Goal: Task Accomplishment & Management: Manage account settings

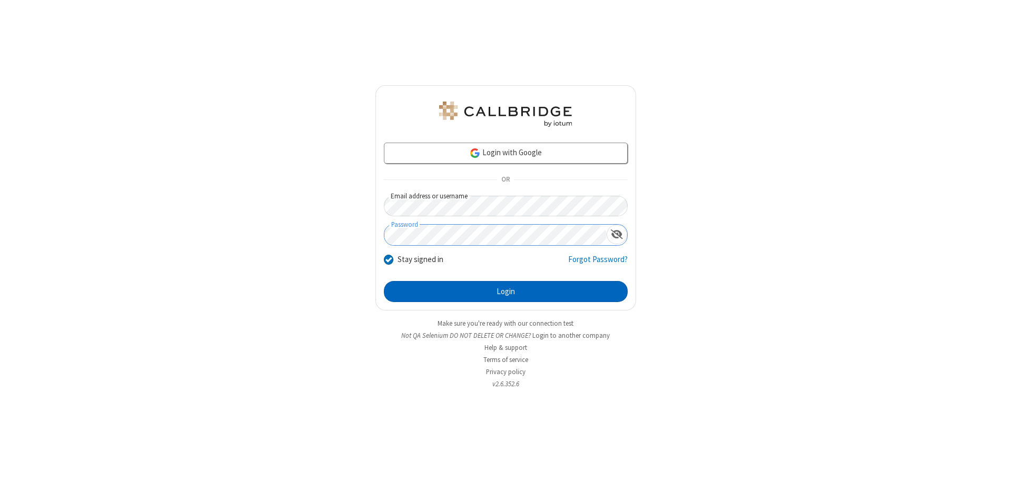
click at [505, 292] on button "Login" at bounding box center [506, 291] width 244 height 21
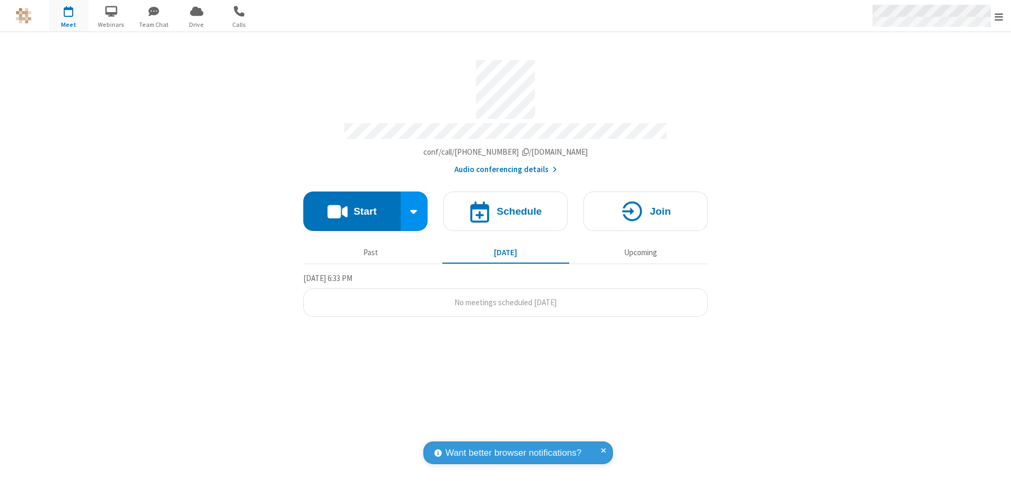
click at [999, 16] on span "Open menu" at bounding box center [999, 17] width 8 height 11
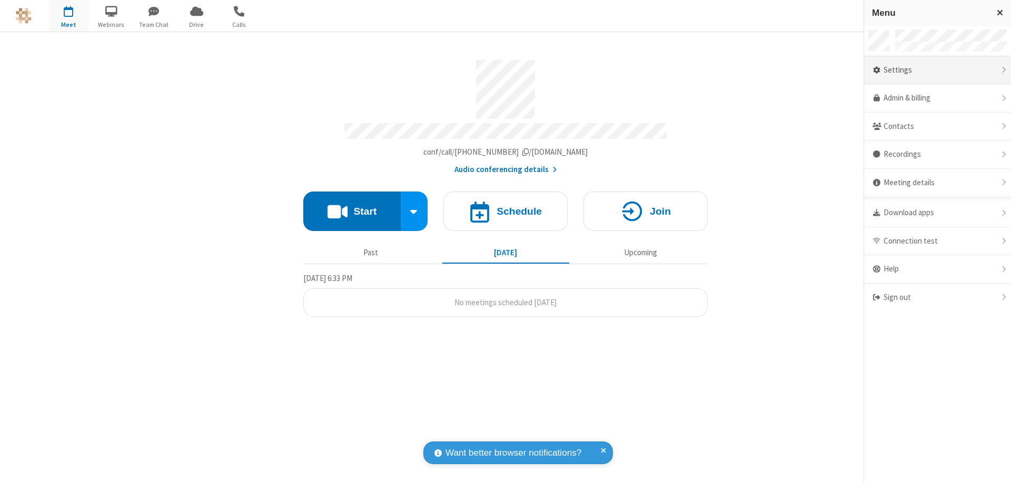
click at [937, 70] on div "Settings" at bounding box center [937, 70] width 147 height 28
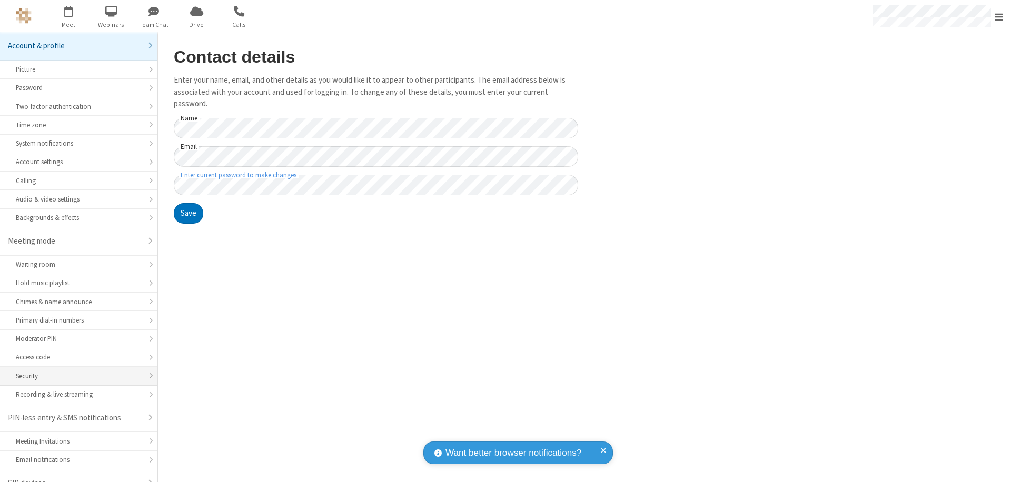
click at [75, 371] on div "Security" at bounding box center [79, 376] width 126 height 10
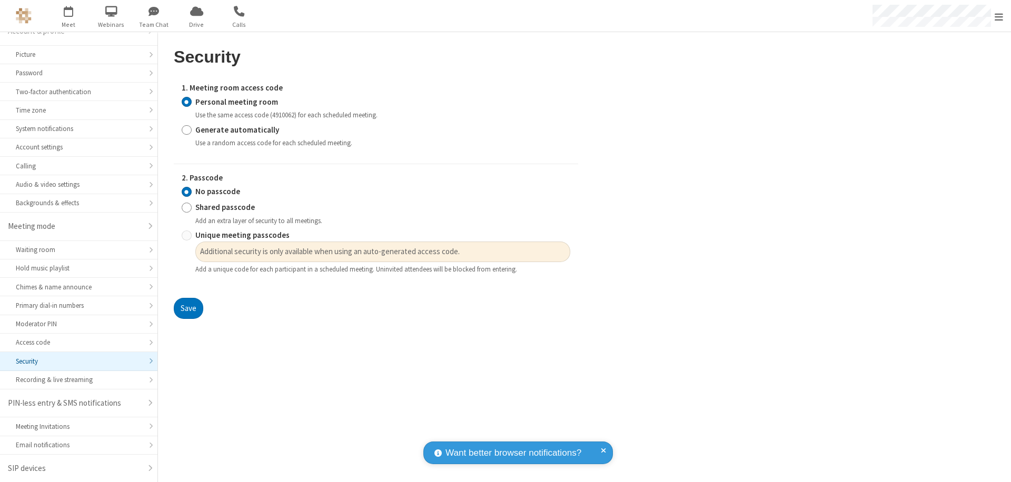
click at [186, 102] on input "Personal meeting room" at bounding box center [187, 101] width 10 height 11
click at [186, 192] on input "No passcode" at bounding box center [187, 191] width 10 height 11
click at [188, 309] on button "Save" at bounding box center [188, 308] width 29 height 21
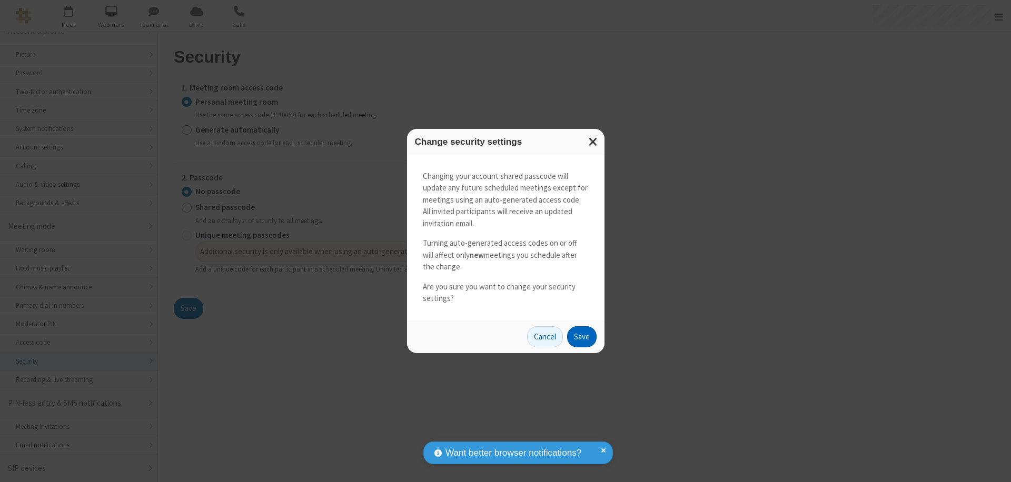
click at [581, 336] on button "Save" at bounding box center [581, 336] width 29 height 21
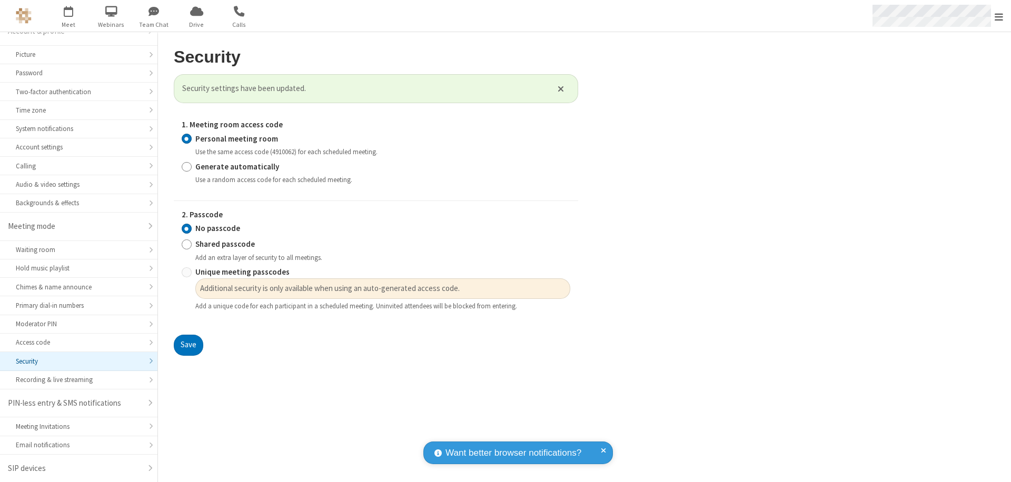
click at [999, 16] on span "Open menu" at bounding box center [999, 17] width 8 height 11
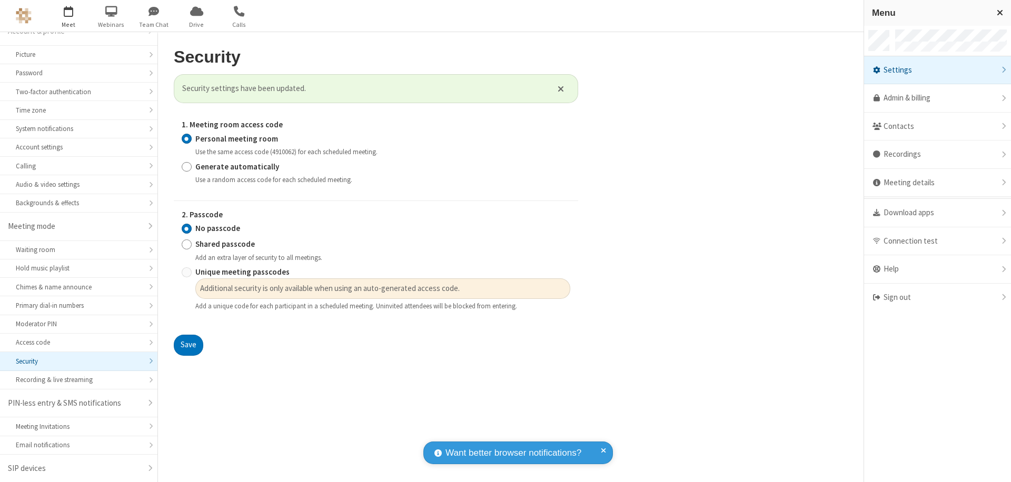
click at [68, 16] on span "button" at bounding box center [68, 11] width 39 height 18
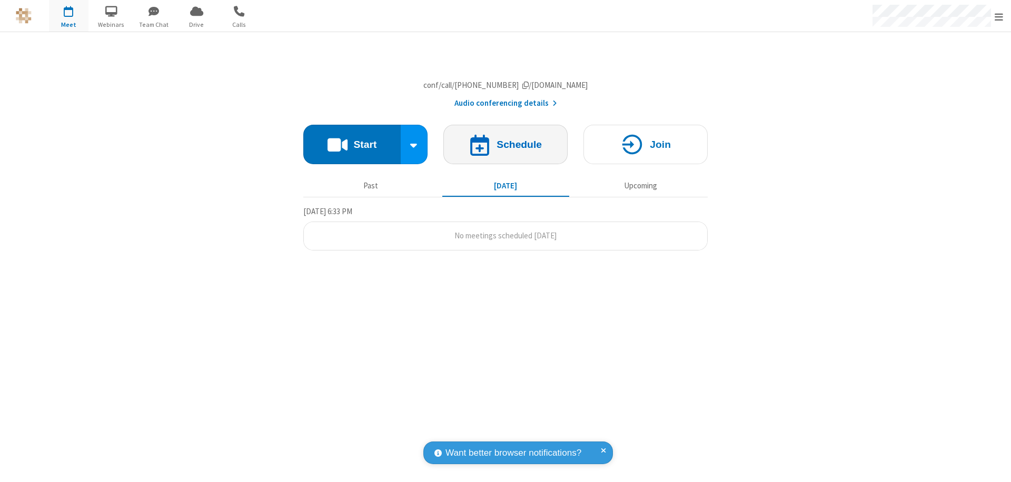
click at [505, 150] on h4 "Schedule" at bounding box center [518, 145] width 45 height 10
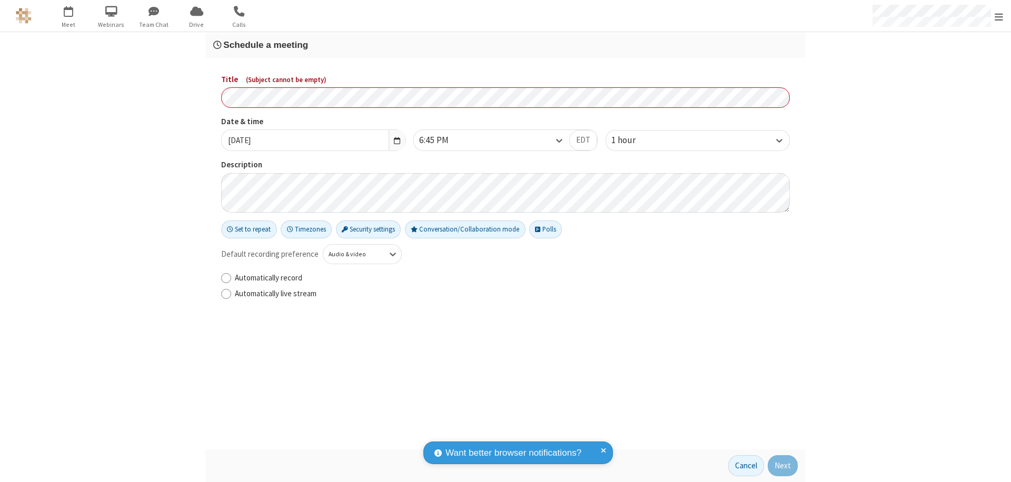
click at [505, 45] on h3 "Schedule a meeting" at bounding box center [505, 45] width 584 height 10
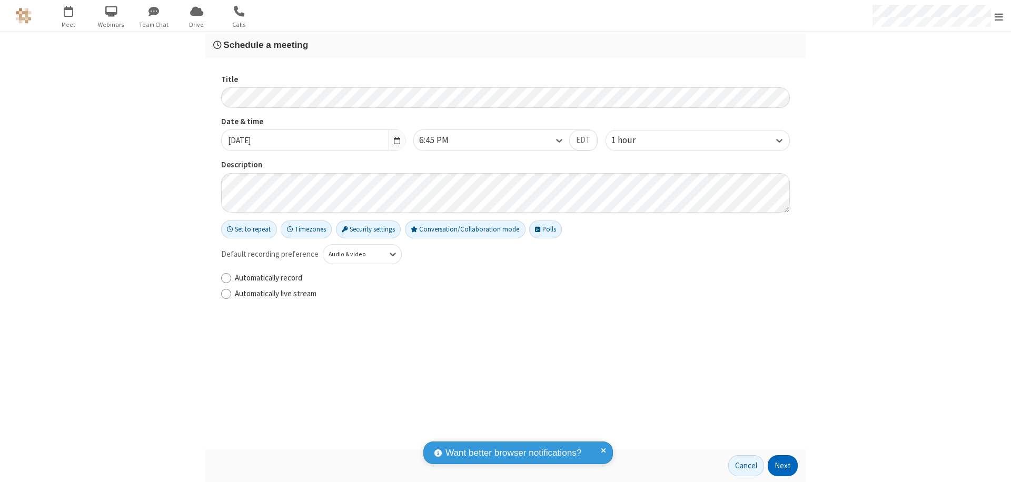
click at [783, 466] on button "Next" at bounding box center [783, 465] width 30 height 21
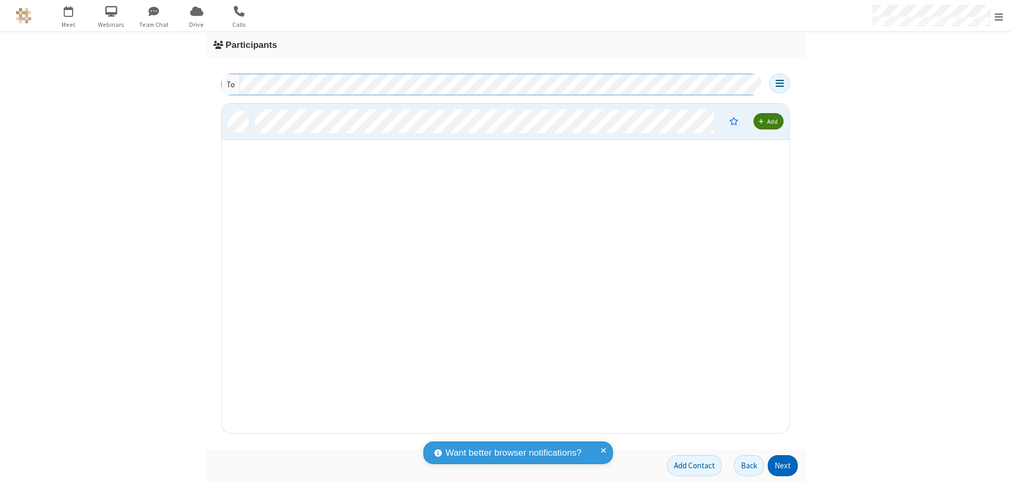
click at [783, 466] on button "Next" at bounding box center [783, 465] width 30 height 21
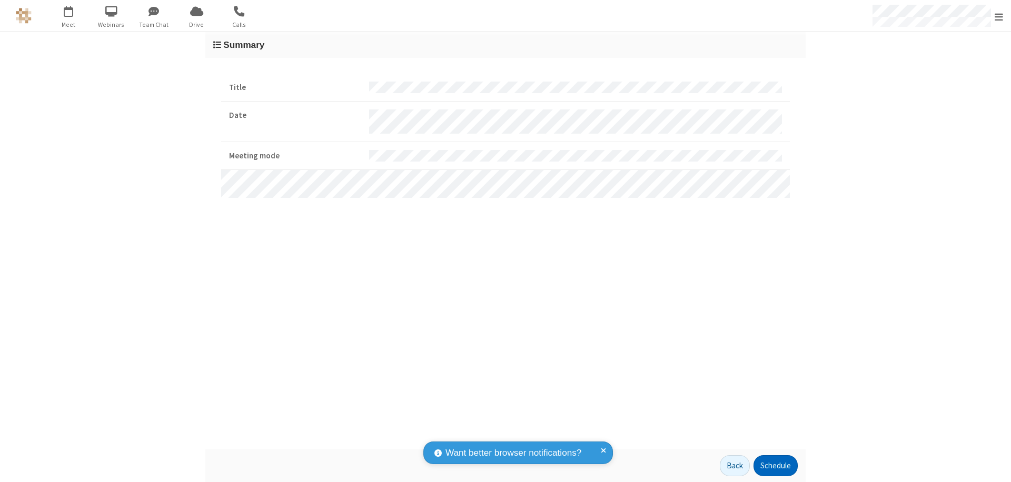
click at [775, 466] on button "Schedule" at bounding box center [775, 465] width 44 height 21
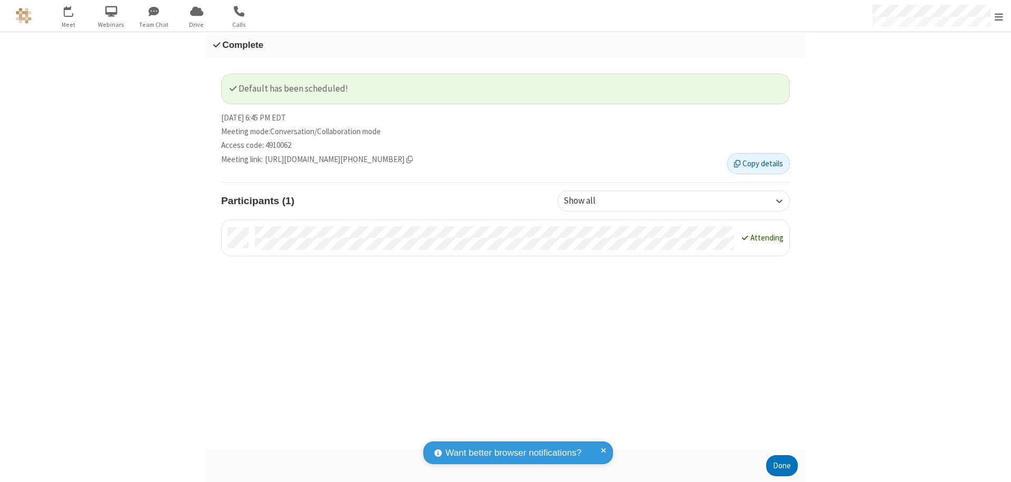
click at [782, 466] on button "Done" at bounding box center [782, 465] width 32 height 21
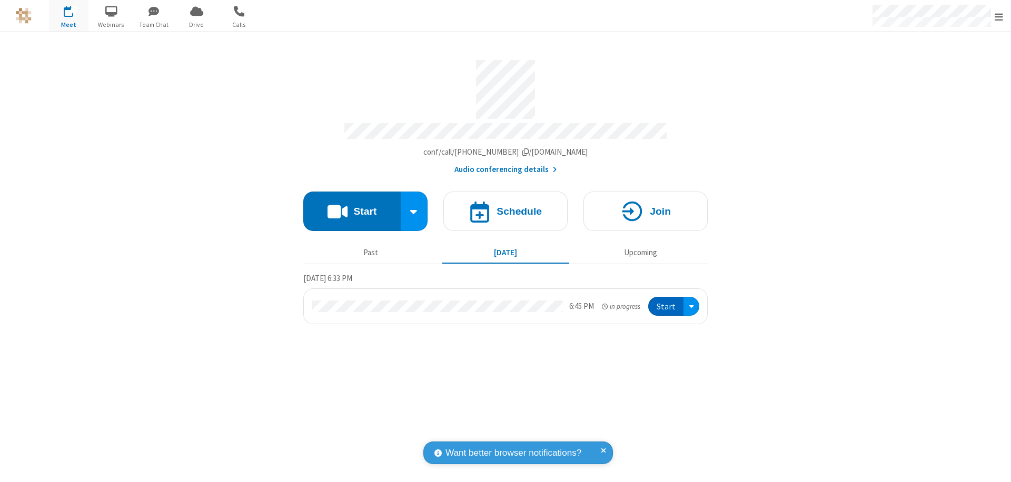
click at [667, 302] on button "Start" at bounding box center [665, 306] width 35 height 19
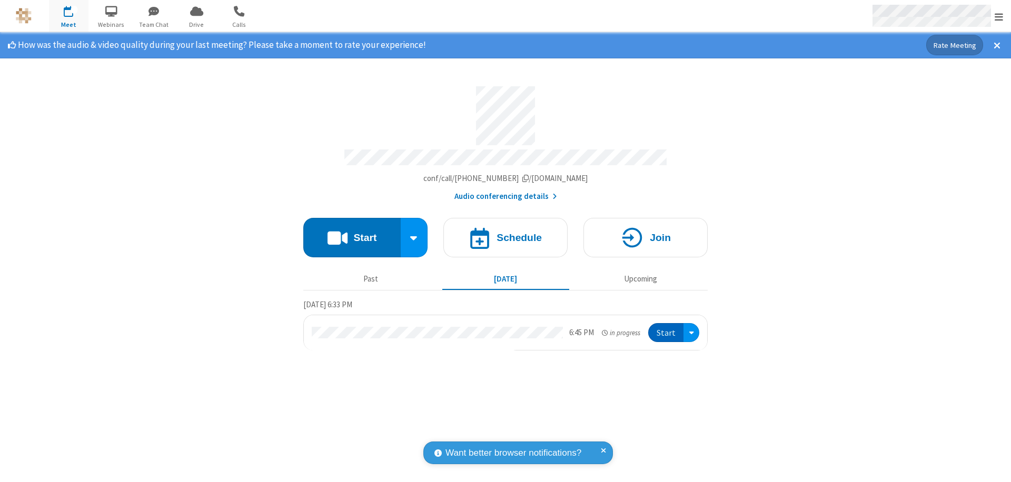
click at [999, 16] on span "Open menu" at bounding box center [999, 17] width 8 height 11
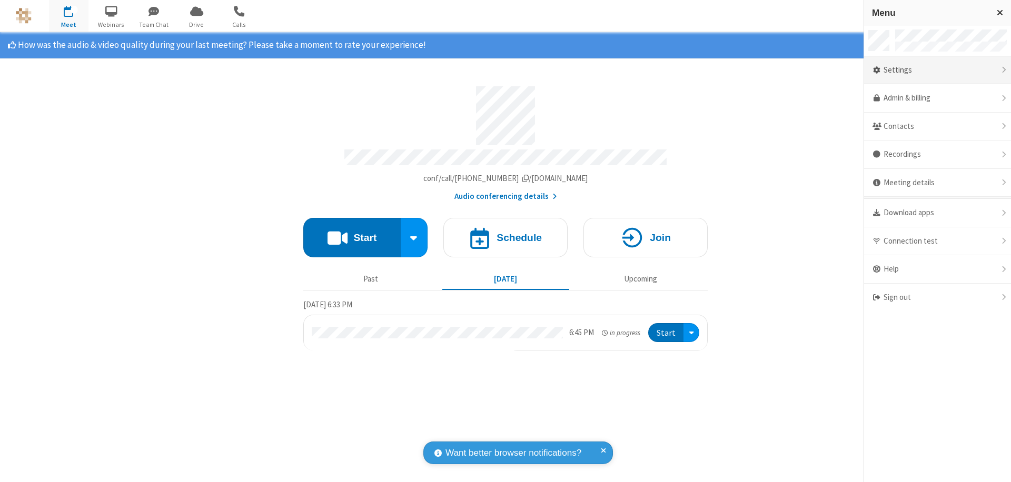
click at [937, 70] on div "Settings" at bounding box center [937, 70] width 147 height 28
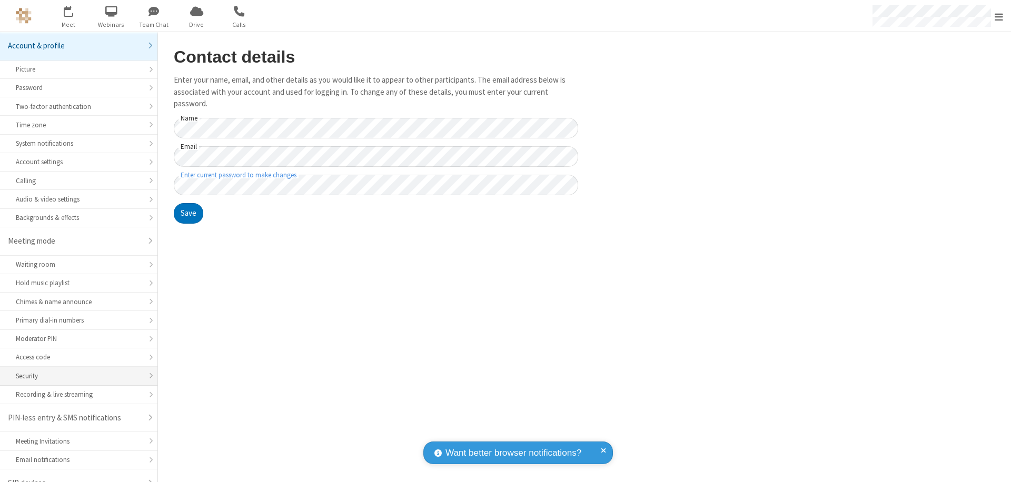
click at [75, 371] on div "Security" at bounding box center [79, 376] width 126 height 10
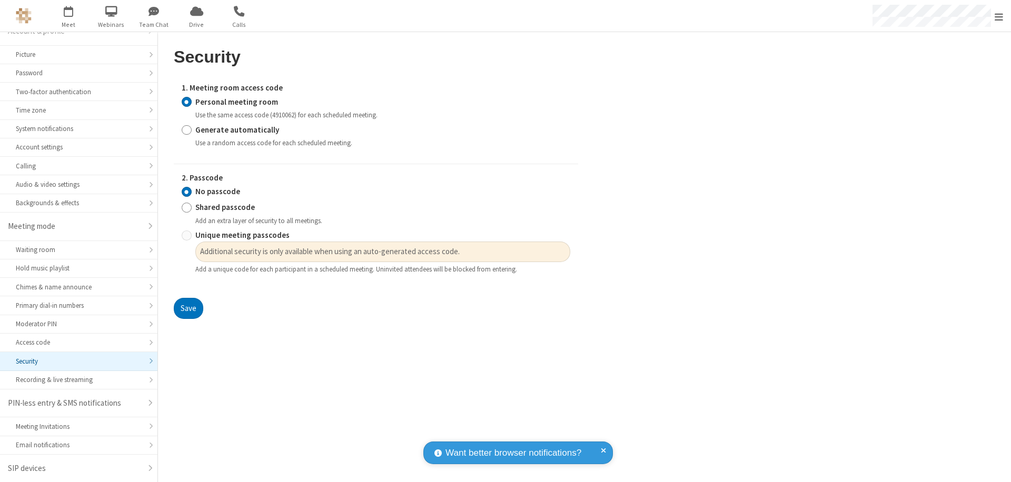
click at [186, 102] on input "Personal meeting room" at bounding box center [187, 101] width 10 height 11
click at [186, 192] on input "No passcode" at bounding box center [187, 191] width 10 height 11
click at [188, 309] on button "Save" at bounding box center [188, 308] width 29 height 21
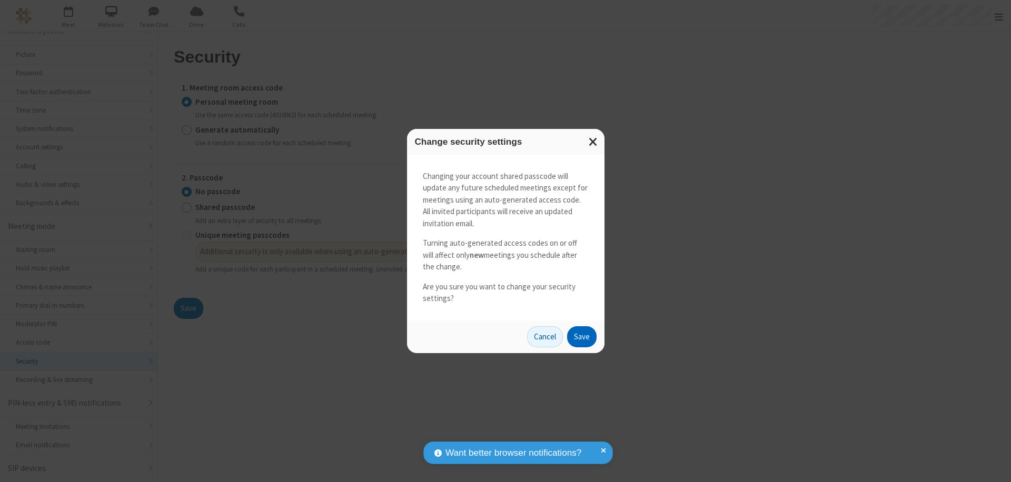
click at [581, 336] on button "Save" at bounding box center [581, 336] width 29 height 21
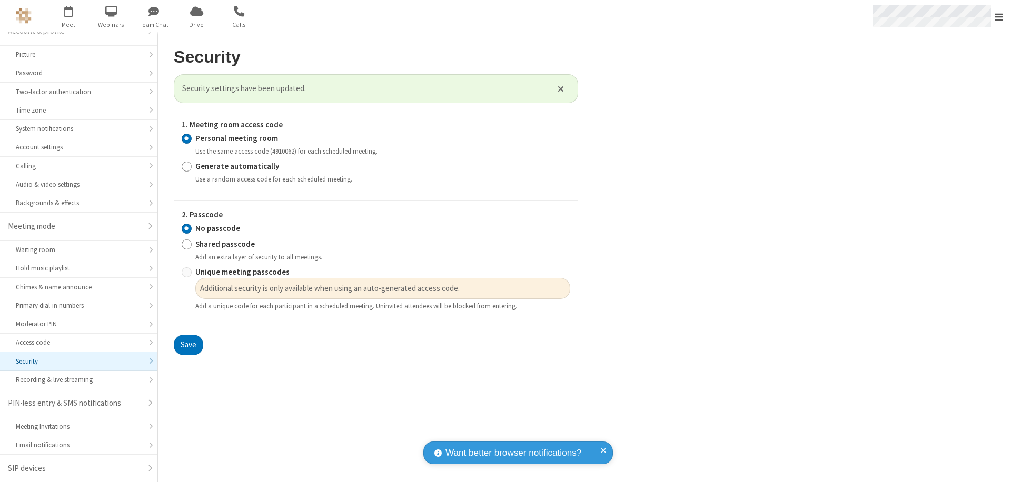
click at [999, 16] on span "Open menu" at bounding box center [999, 17] width 8 height 11
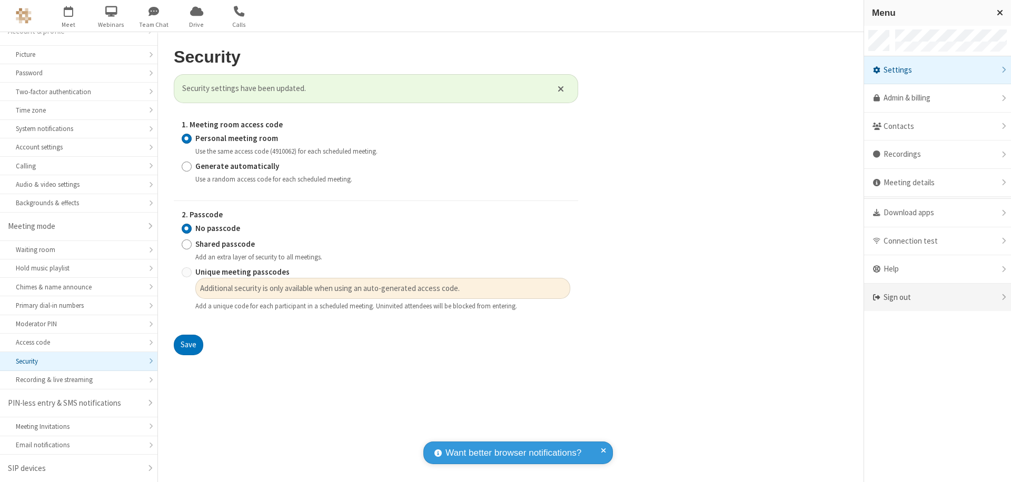
click at [937, 297] on div "Sign out" at bounding box center [937, 298] width 147 height 28
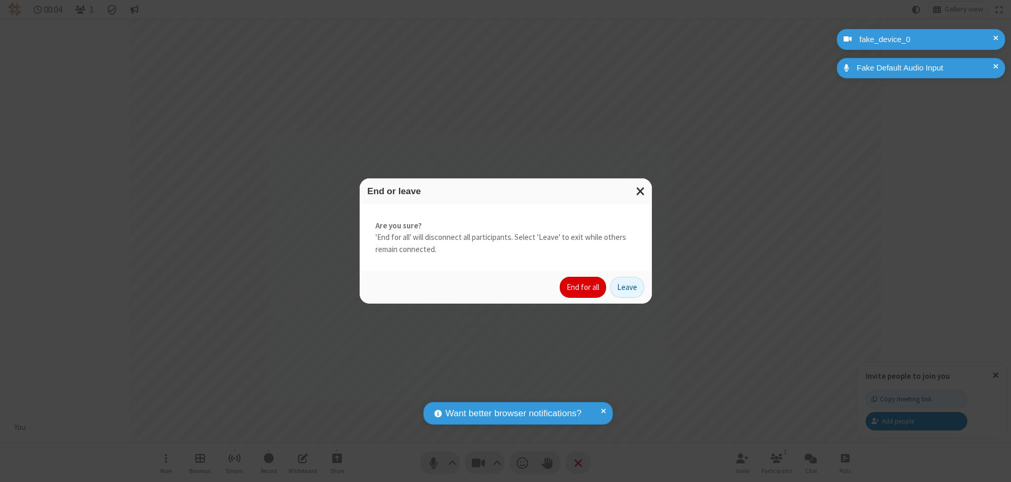
click at [583, 287] on button "End for all" at bounding box center [583, 287] width 46 height 21
